Goal: Task Accomplishment & Management: Manage account settings

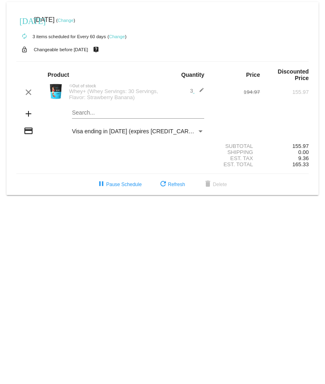
click at [74, 21] on link "Change" at bounding box center [66, 20] width 16 height 5
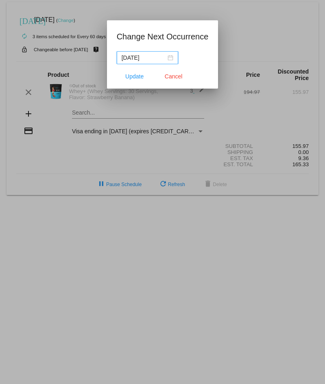
click at [171, 58] on div "[DATE]" at bounding box center [148, 57] width 52 height 9
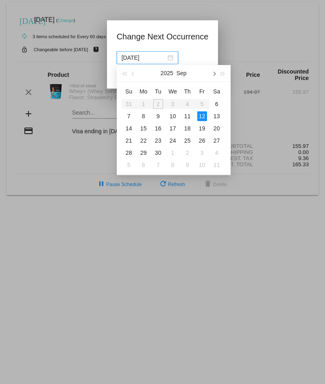
click at [214, 74] on span "button" at bounding box center [213, 74] width 4 height 4
click at [144, 115] on div "3" at bounding box center [144, 116] width 10 height 10
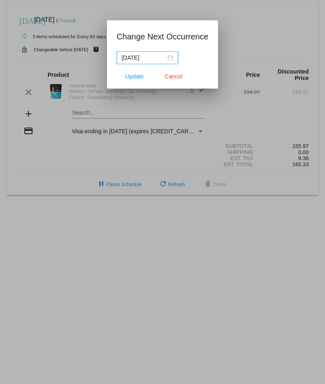
click at [173, 59] on nz-date-picker "[DATE]" at bounding box center [147, 57] width 61 height 13
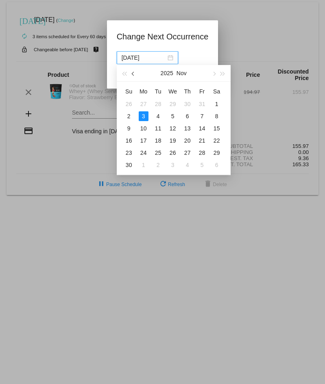
click at [136, 74] on button "button" at bounding box center [133, 73] width 9 height 16
click at [185, 139] on div "23" at bounding box center [188, 141] width 10 height 10
type input "[DATE]"
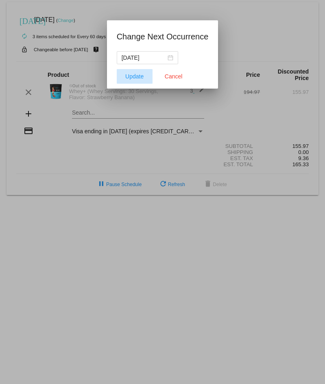
click at [136, 79] on span "Update" at bounding box center [134, 76] width 18 height 7
